Goal: Check status: Check status

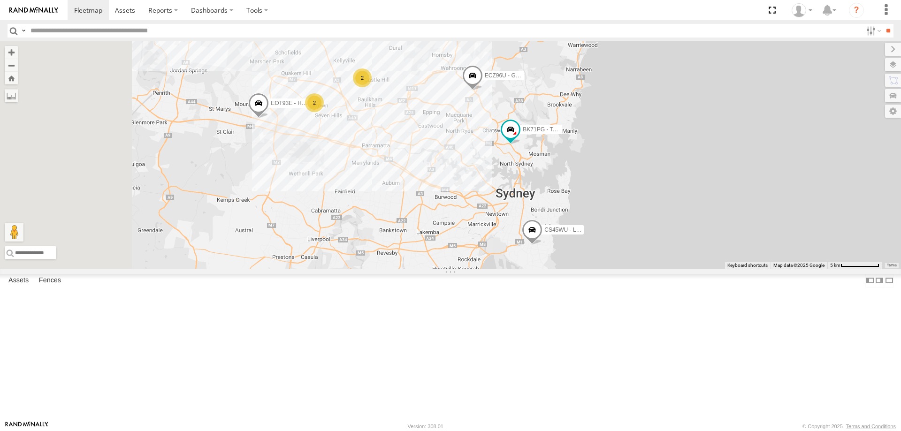
drag, startPoint x: 450, startPoint y: 238, endPoint x: 565, endPoint y: 254, distance: 116.1
click at [565, 254] on div "CS45WU - LDV YLI01U - Isuzu DMAX 2 ECZ96U - Great Wall 2 EOT93E - HiAce BK71PG …" at bounding box center [450, 155] width 901 height 228
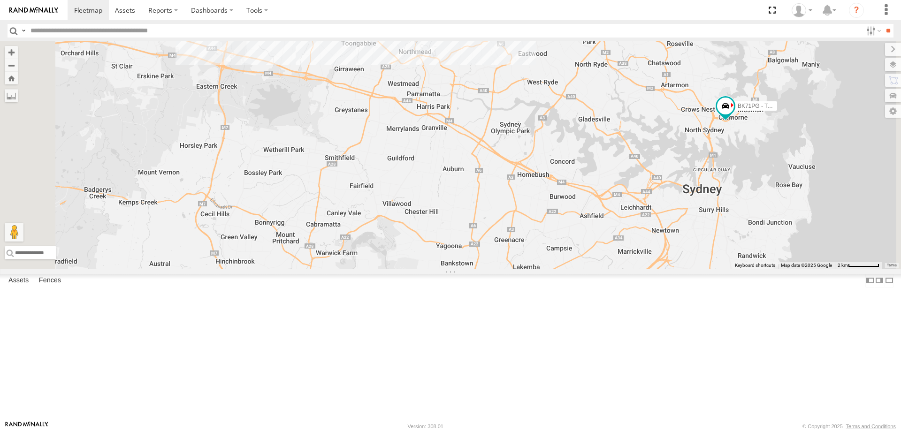
drag, startPoint x: 643, startPoint y: 222, endPoint x: 654, endPoint y: 217, distance: 12.4
click at [654, 217] on div "YLI19N - Isuzu DMAX ECZ96U - Great Wall EUX12C - Isuzu DMAX YLI24U - Isuzu D-MA…" at bounding box center [450, 155] width 901 height 228
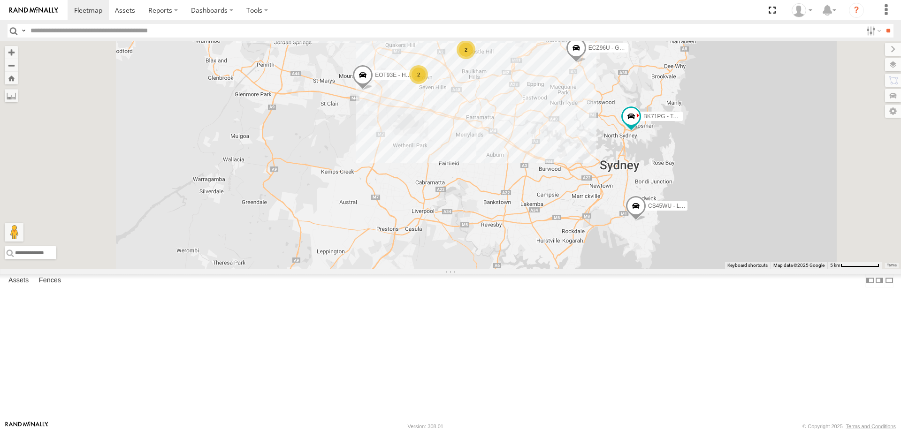
click at [428, 84] on div "2" at bounding box center [418, 74] width 19 height 19
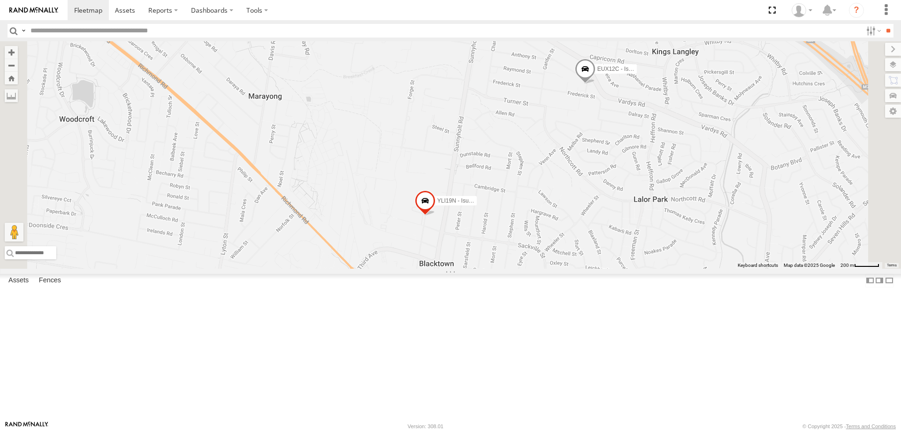
click at [435, 216] on span at bounding box center [425, 202] width 21 height 25
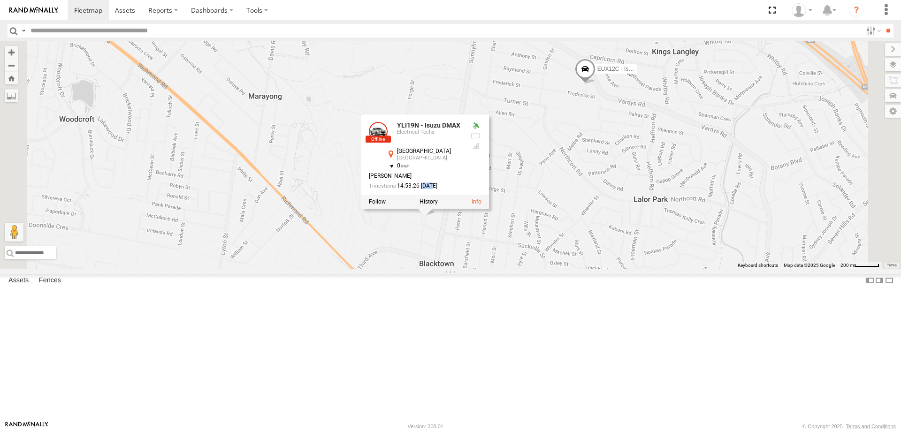
drag, startPoint x: 538, startPoint y: 263, endPoint x: 548, endPoint y: 263, distance: 10.3
click at [463, 189] on div "14:53:26 [DATE]" at bounding box center [416, 186] width 94 height 6
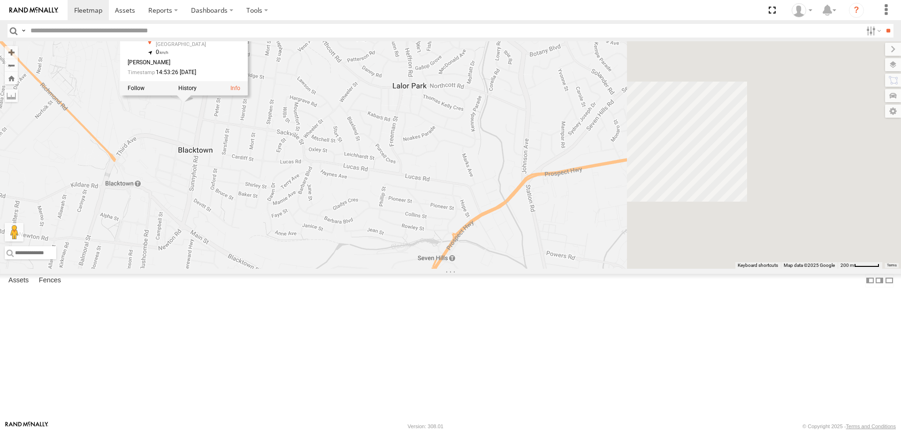
drag, startPoint x: 772, startPoint y: 376, endPoint x: 407, endPoint y: 182, distance: 412.9
click at [407, 182] on div "ECZ96U - Great Wall CS45WU - LDV EOT93E - HiAce BK71PG - Toyota Hiace YLI19N - …" at bounding box center [450, 155] width 901 height 228
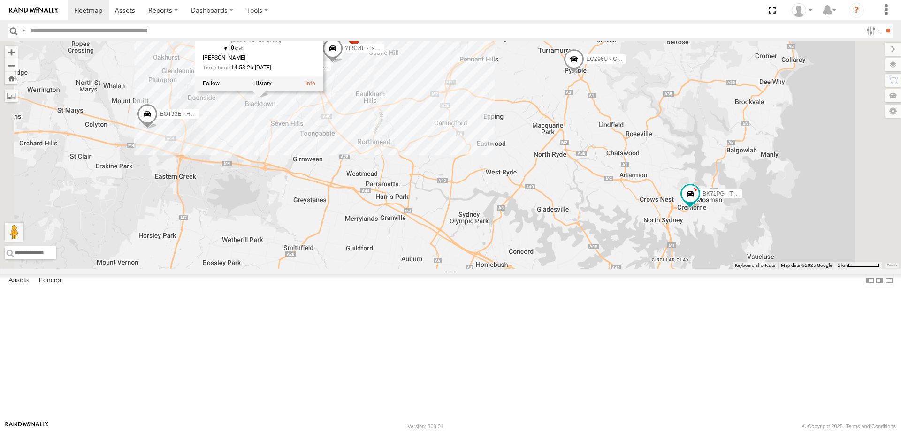
click at [439, 266] on div "ECZ96U - Great Wall CS45WU - LDV EOT93E - HiAce BK71PG - Toyota Hiace YLI19N - …" at bounding box center [450, 155] width 901 height 228
click at [437, 268] on div "ECZ96U - Great Wall CS45WU - LDV EOT93E - HiAce BK71PG - Toyota Hiace YLI19N - …" at bounding box center [450, 155] width 901 height 228
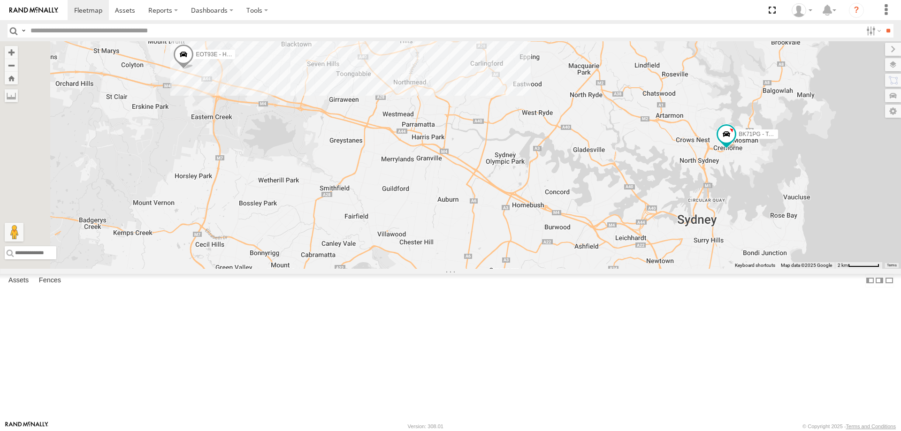
drag, startPoint x: 500, startPoint y: 241, endPoint x: 632, endPoint y: 239, distance: 132.8
click at [645, 247] on div "ECZ96U - Great Wall CS45WU - LDV EOT93E - HiAce BK71PG - Toyota Hiace YLI19N - …" at bounding box center [450, 155] width 901 height 228
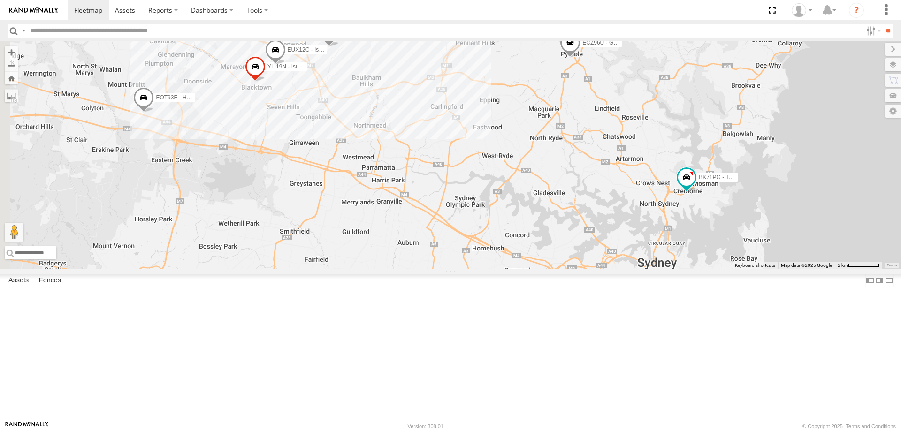
drag, startPoint x: 523, startPoint y: 214, endPoint x: 505, endPoint y: 238, distance: 29.8
click at [505, 238] on div "ECZ96U - Great Wall CS45WU - LDV EOT93E - HiAce BK71PG - Toyota Hiace YLI19N - …" at bounding box center [450, 155] width 901 height 228
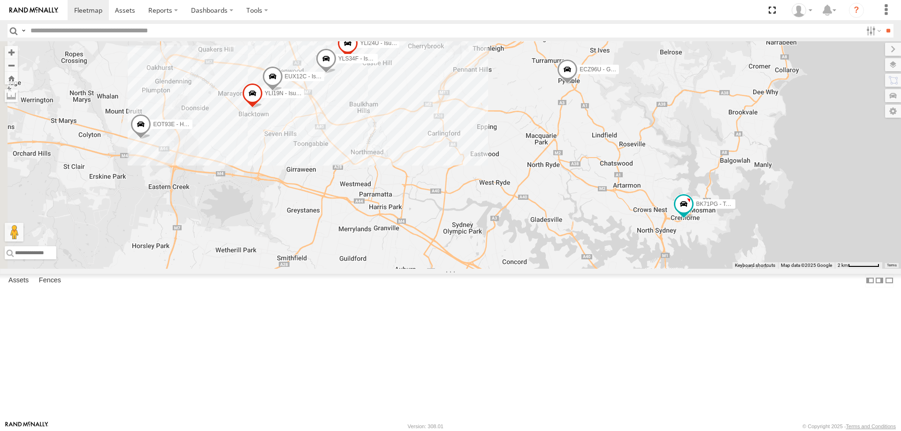
drag, startPoint x: 457, startPoint y: 210, endPoint x: 469, endPoint y: 228, distance: 21.3
click at [469, 228] on div "ECZ96U - Great Wall CS45WU - LDV EOT93E - HiAce BK71PG - Toyota Hiace YLI19N - …" at bounding box center [450, 155] width 901 height 228
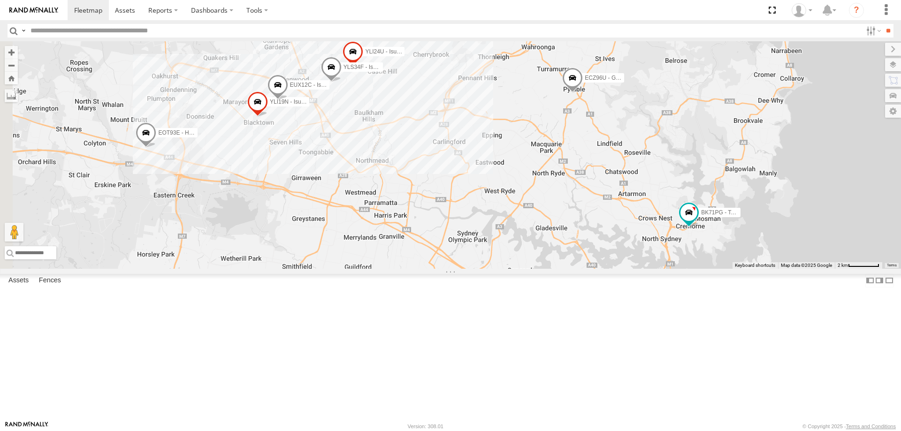
click at [393, 230] on div "ECZ96U - Great Wall CS45WU - LDV EOT93E - HiAce BK71PG - Toyota Hiace YLI19N - …" at bounding box center [450, 155] width 901 height 228
